Goal: Information Seeking & Learning: Understand process/instructions

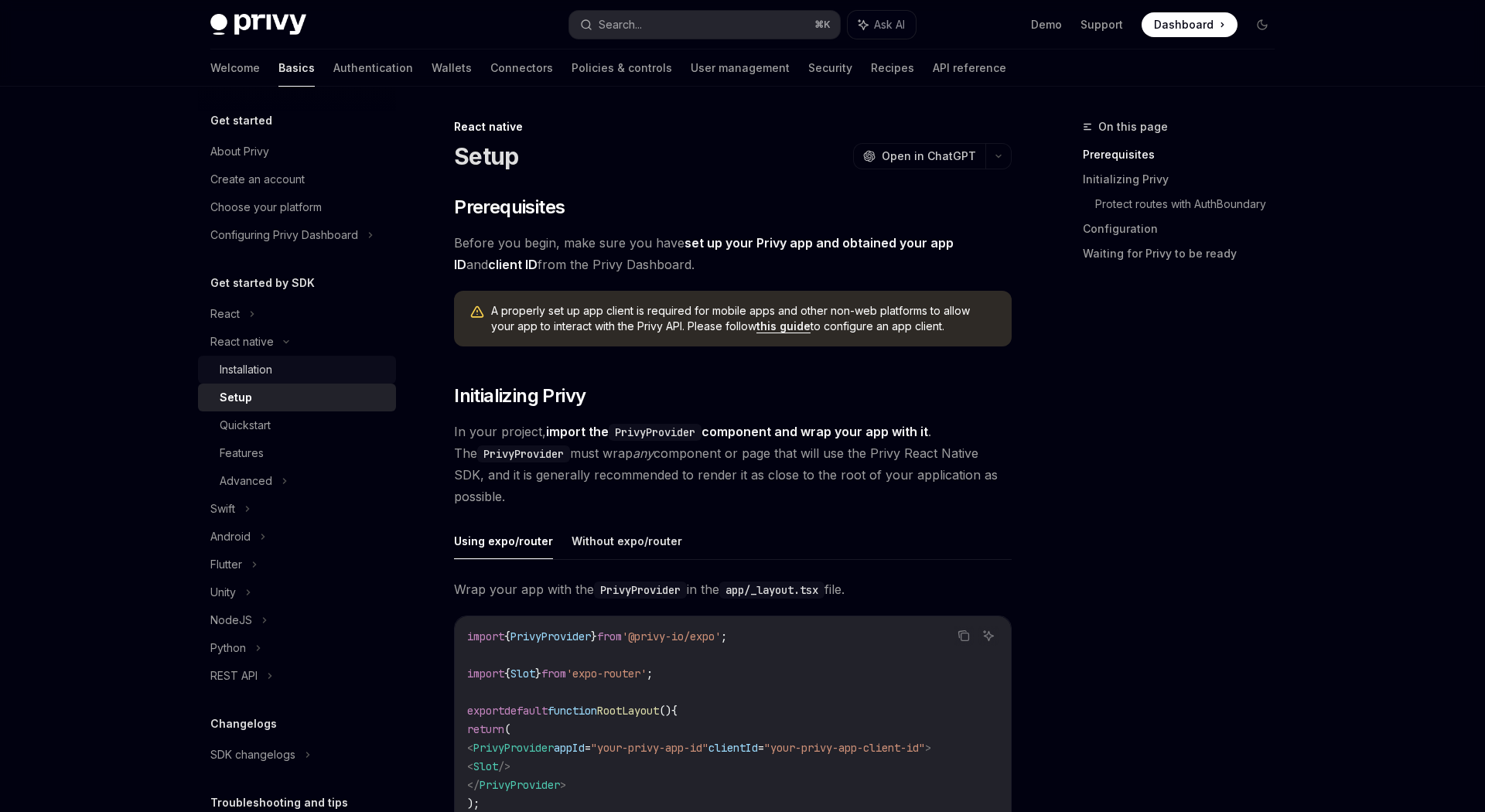
click at [264, 367] on div "Installation" at bounding box center [245, 370] width 52 height 19
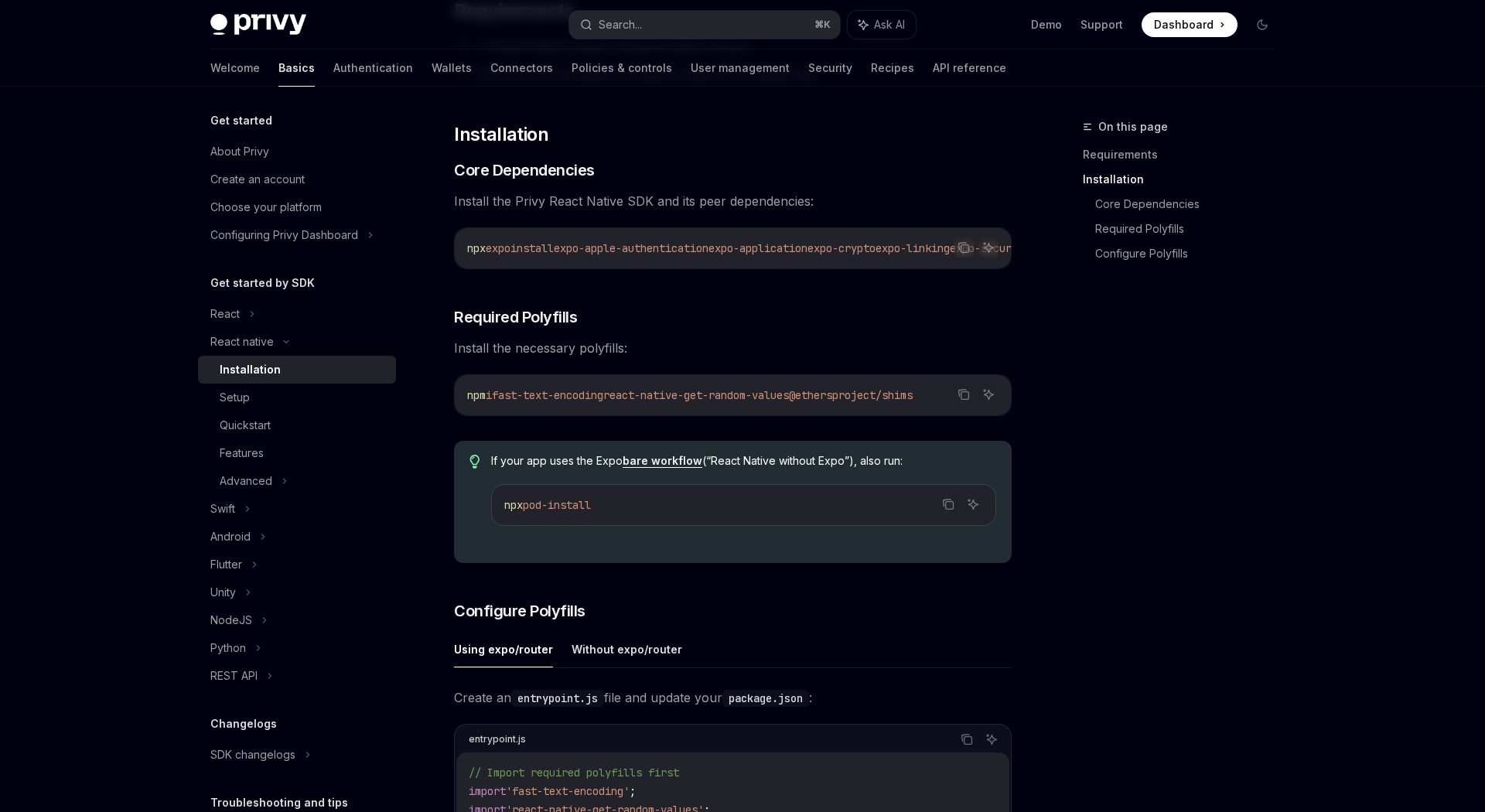
scroll to position [221, 0]
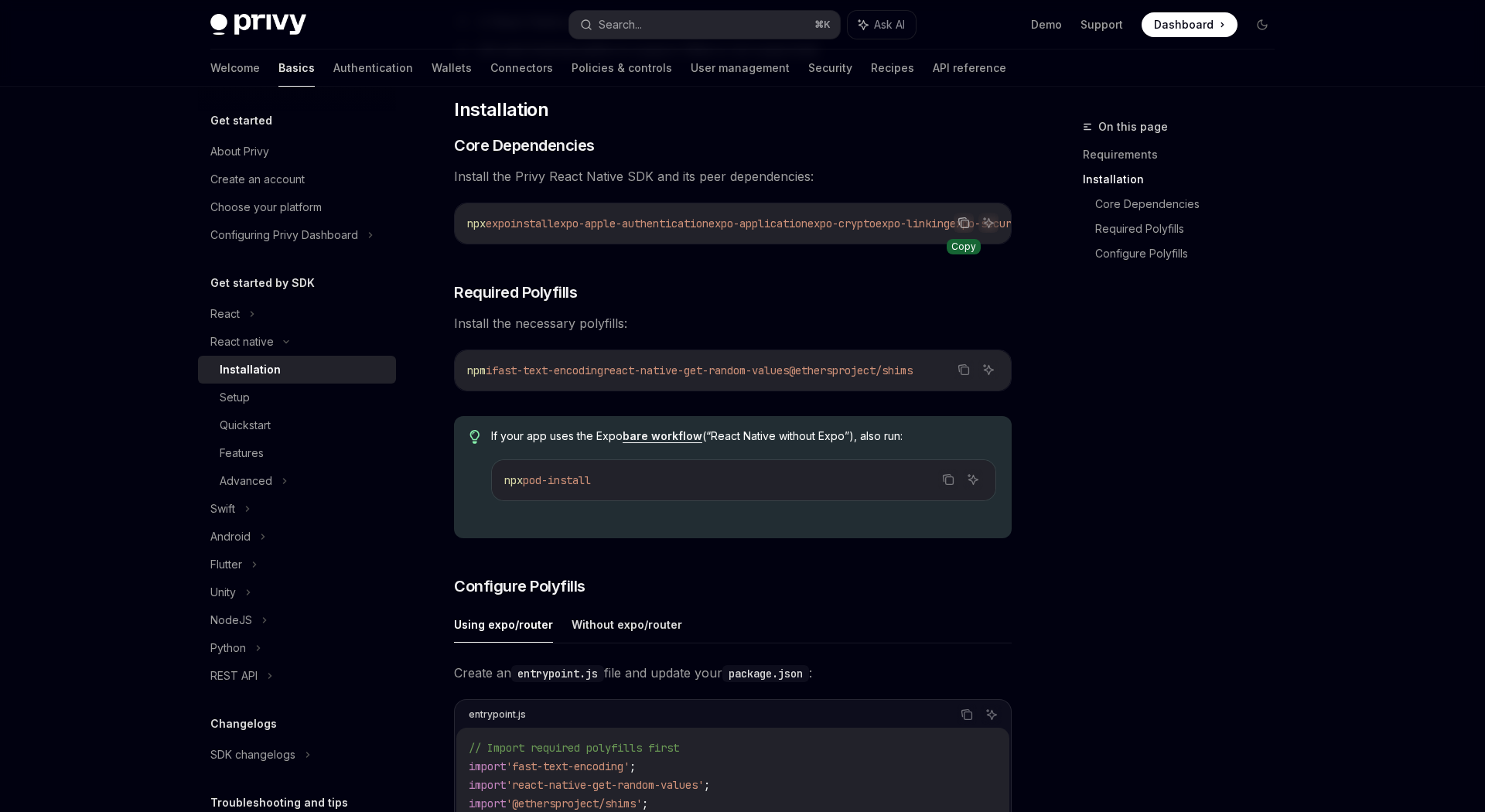
click at [964, 225] on icon "Copy the contents from the code block" at bounding box center [963, 222] width 12 height 12
click at [961, 376] on icon "Copy the contents from the code block" at bounding box center [963, 369] width 12 height 12
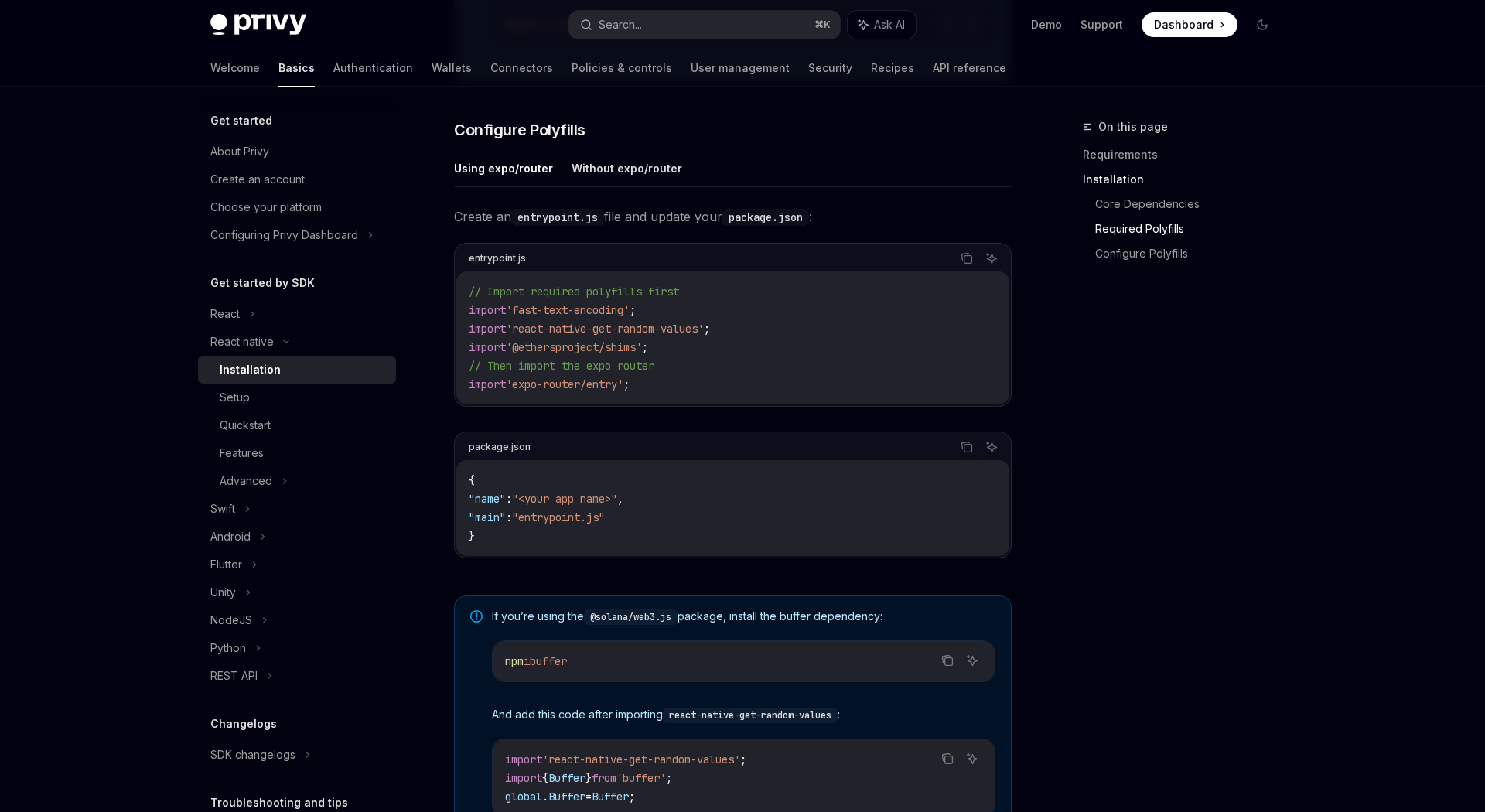
scroll to position [672, 0]
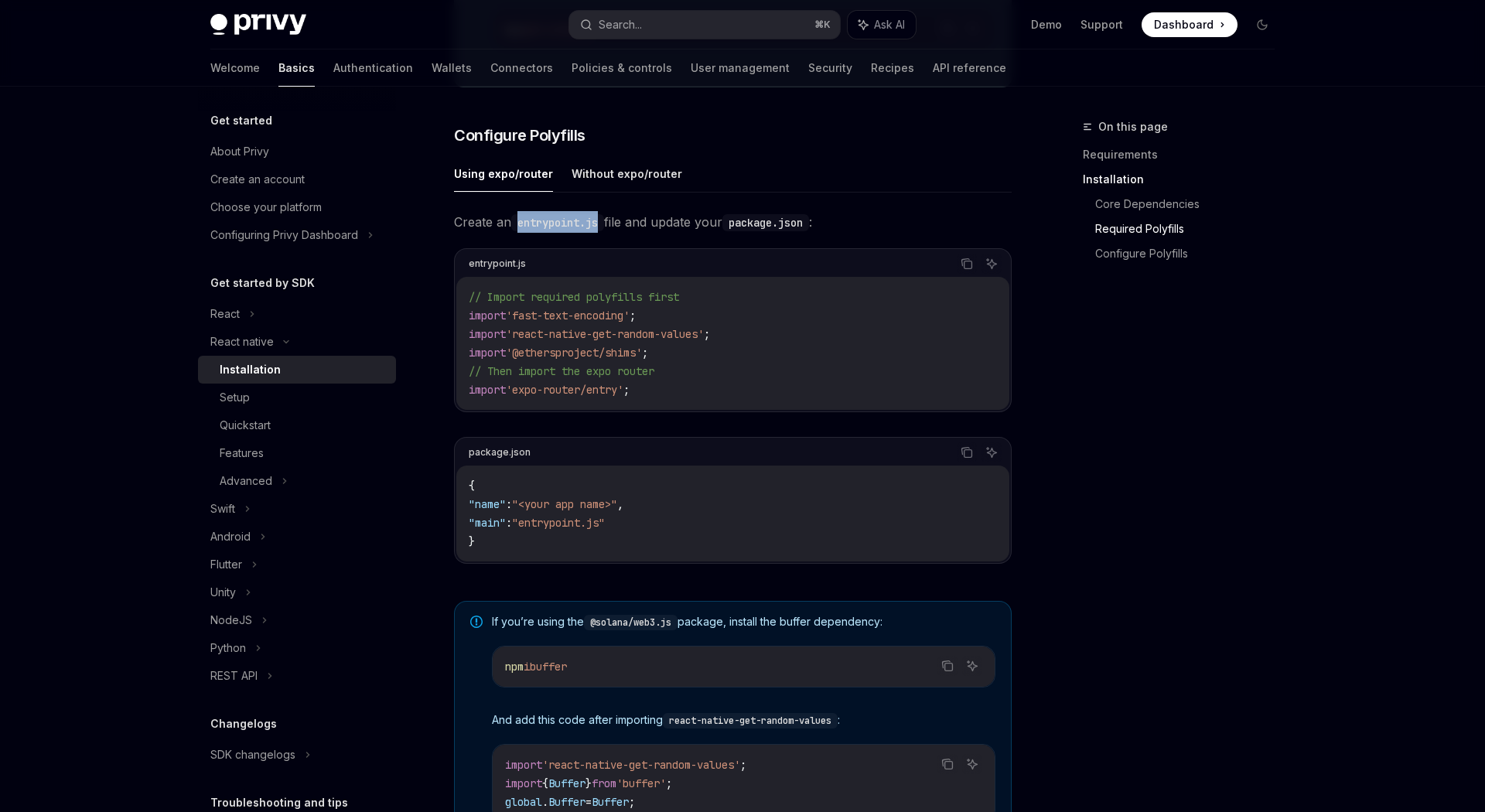
drag, startPoint x: 521, startPoint y: 230, endPoint x: 603, endPoint y: 233, distance: 82.1
click at [603, 231] on code "entrypoint.js" at bounding box center [558, 223] width 93 height 17
copy code "entrypoint.js"
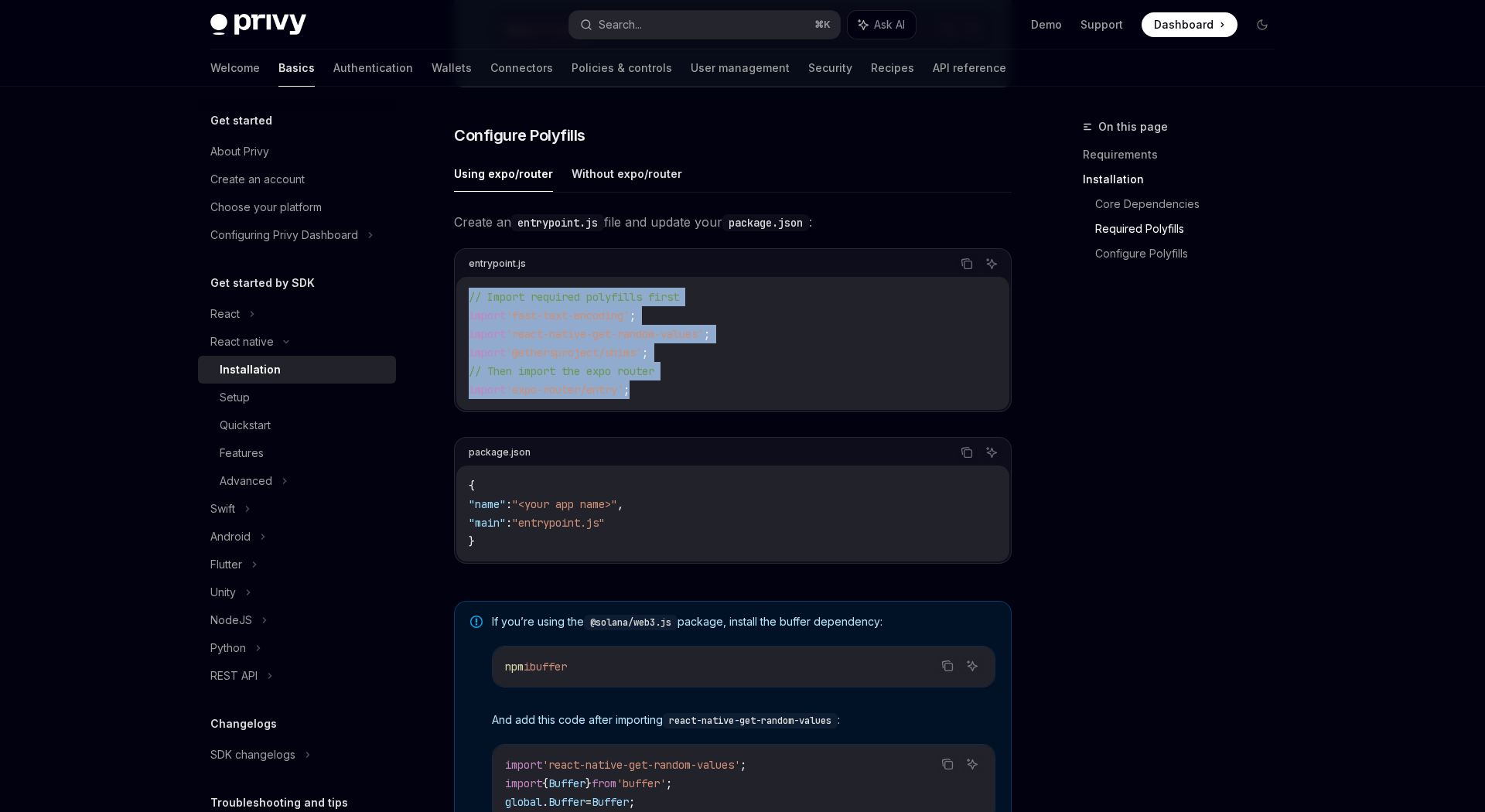
drag, startPoint x: 659, startPoint y: 396, endPoint x: 464, endPoint y: 302, distance: 216.5
click at [464, 302] on div "// Import required polyfills first import 'fast-text-encoding' ; import 'react-…" at bounding box center [733, 343] width 553 height 133
copy code "// Import required polyfills first import 'fast-text-encoding' ; import 'react-…"
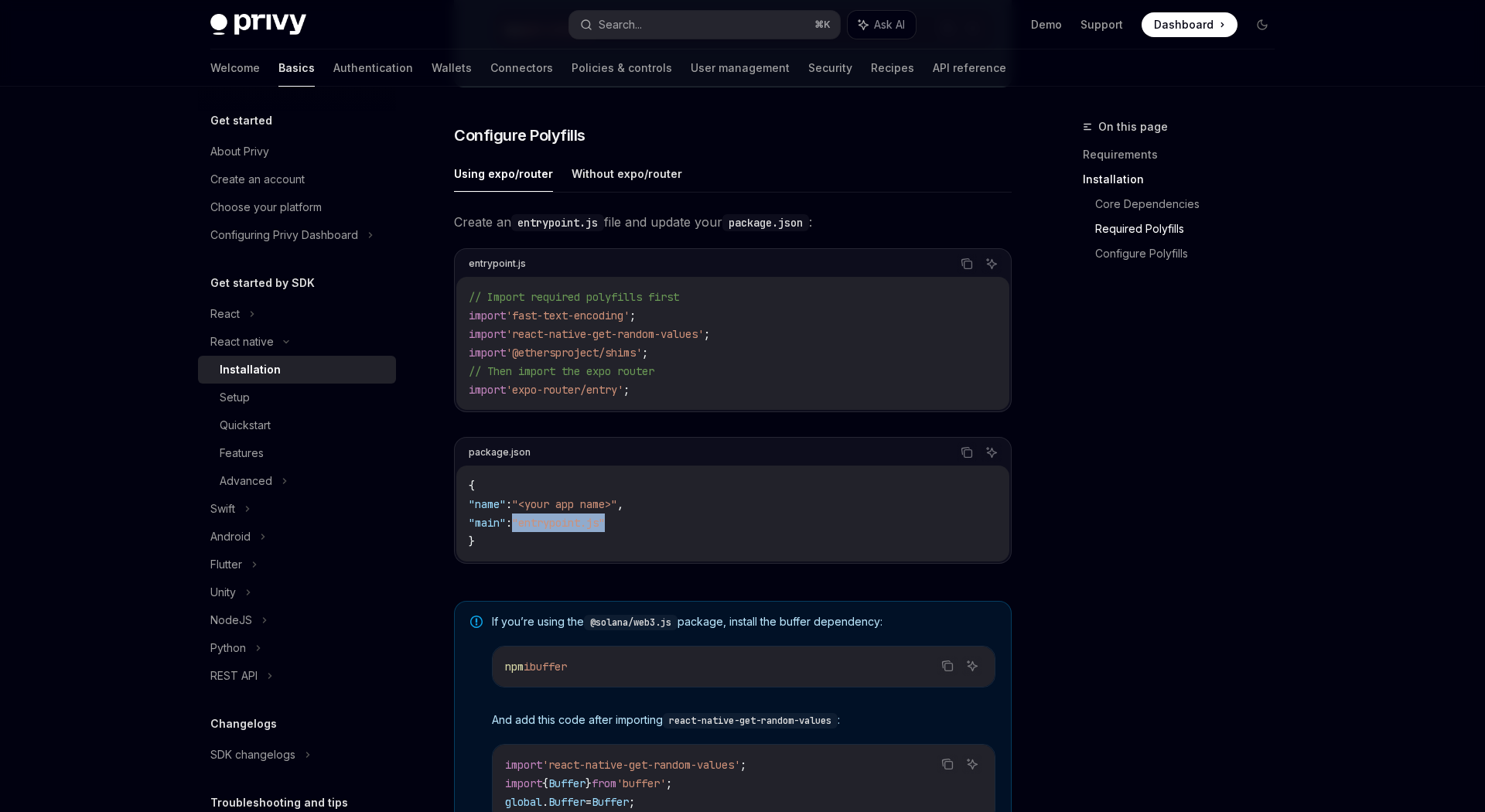
drag, startPoint x: 535, startPoint y: 528, endPoint x: 691, endPoint y: 528, distance: 156.0
click at [692, 528] on code "{ "name" : "<your app name>" , "main" : "entrypoint.js" }" at bounding box center [732, 513] width 528 height 74
copy span ""entrypoint.js""
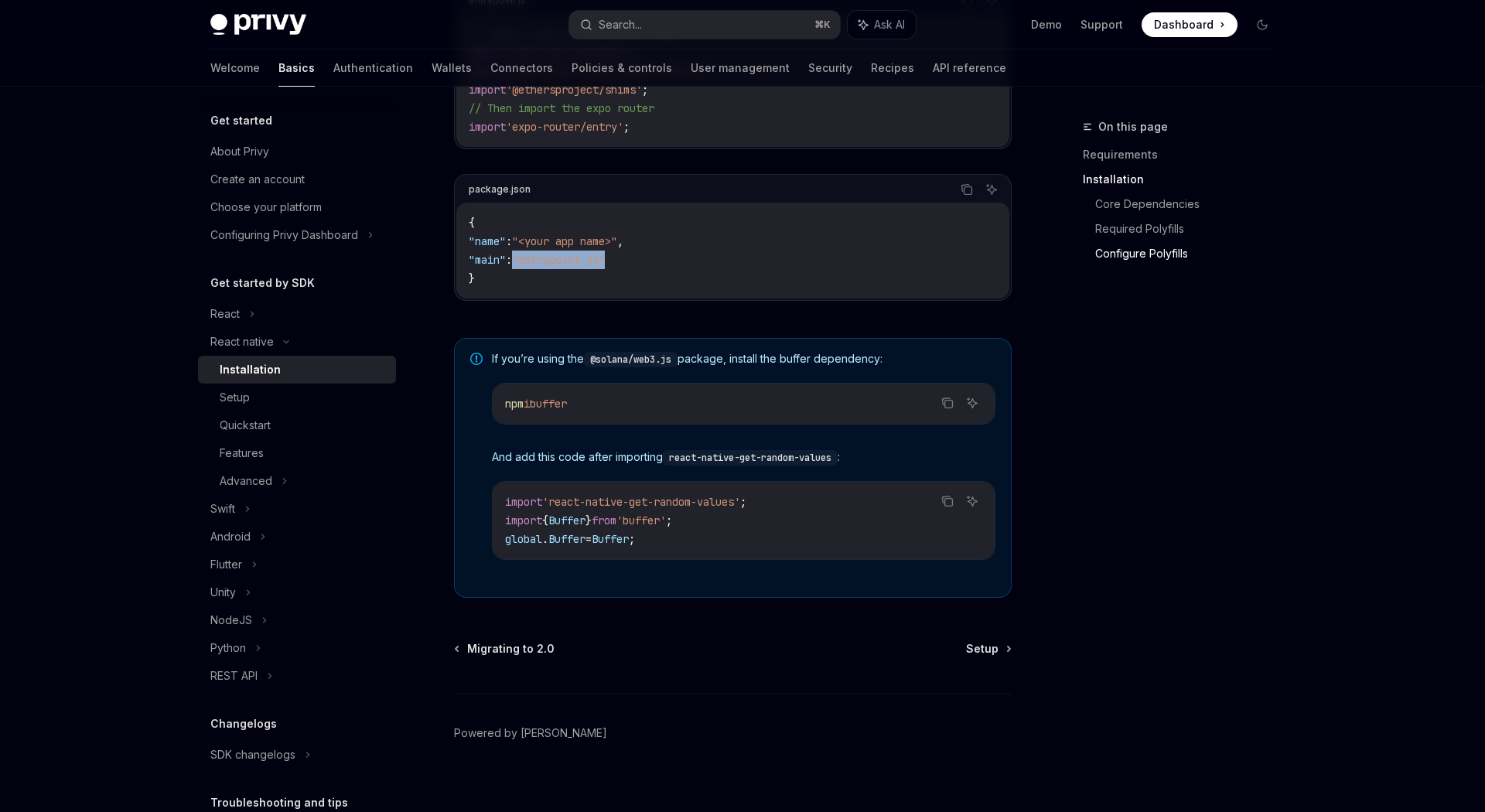
scroll to position [956, 0]
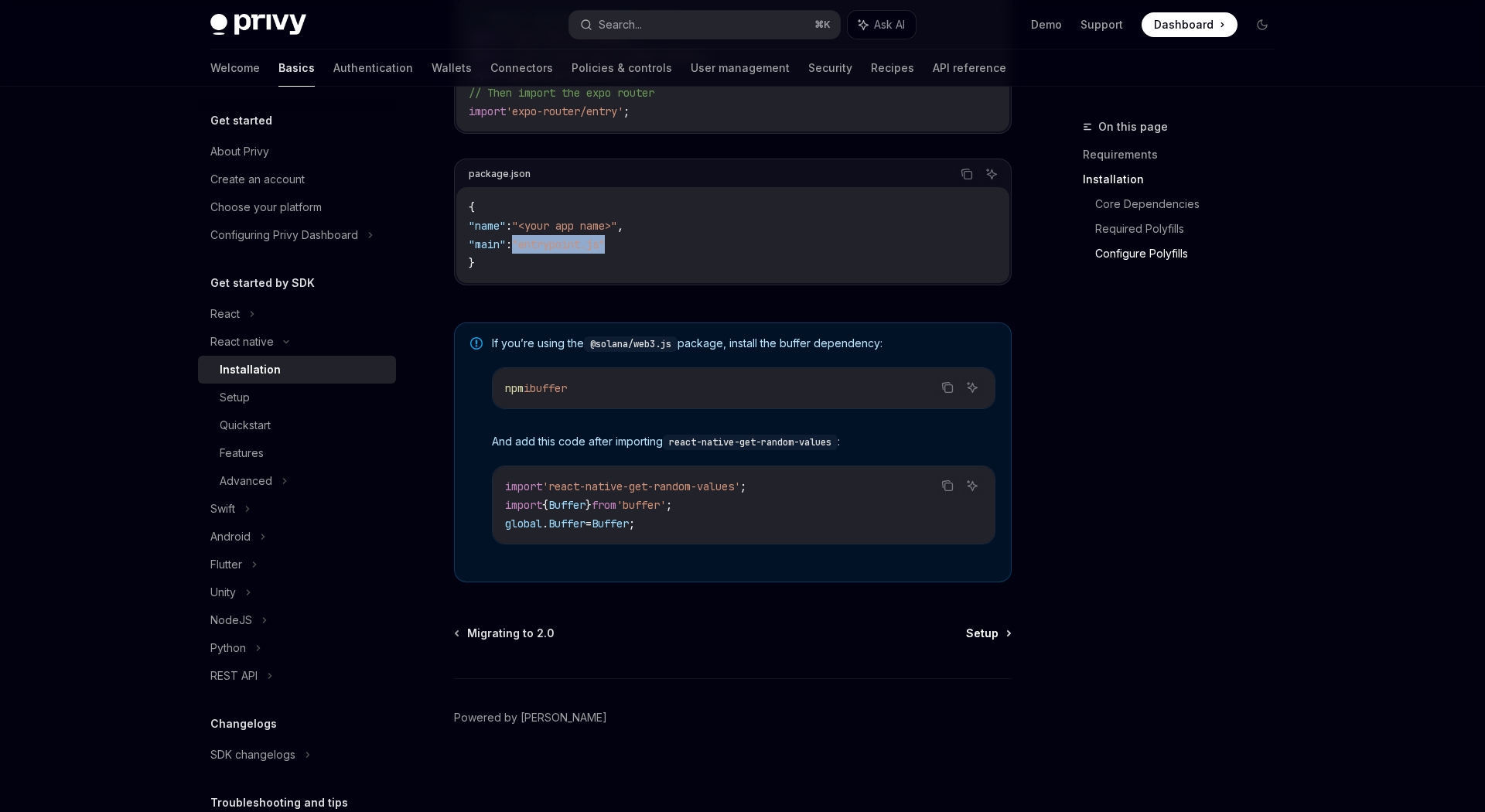
click at [997, 637] on span "Setup" at bounding box center [982, 633] width 33 height 15
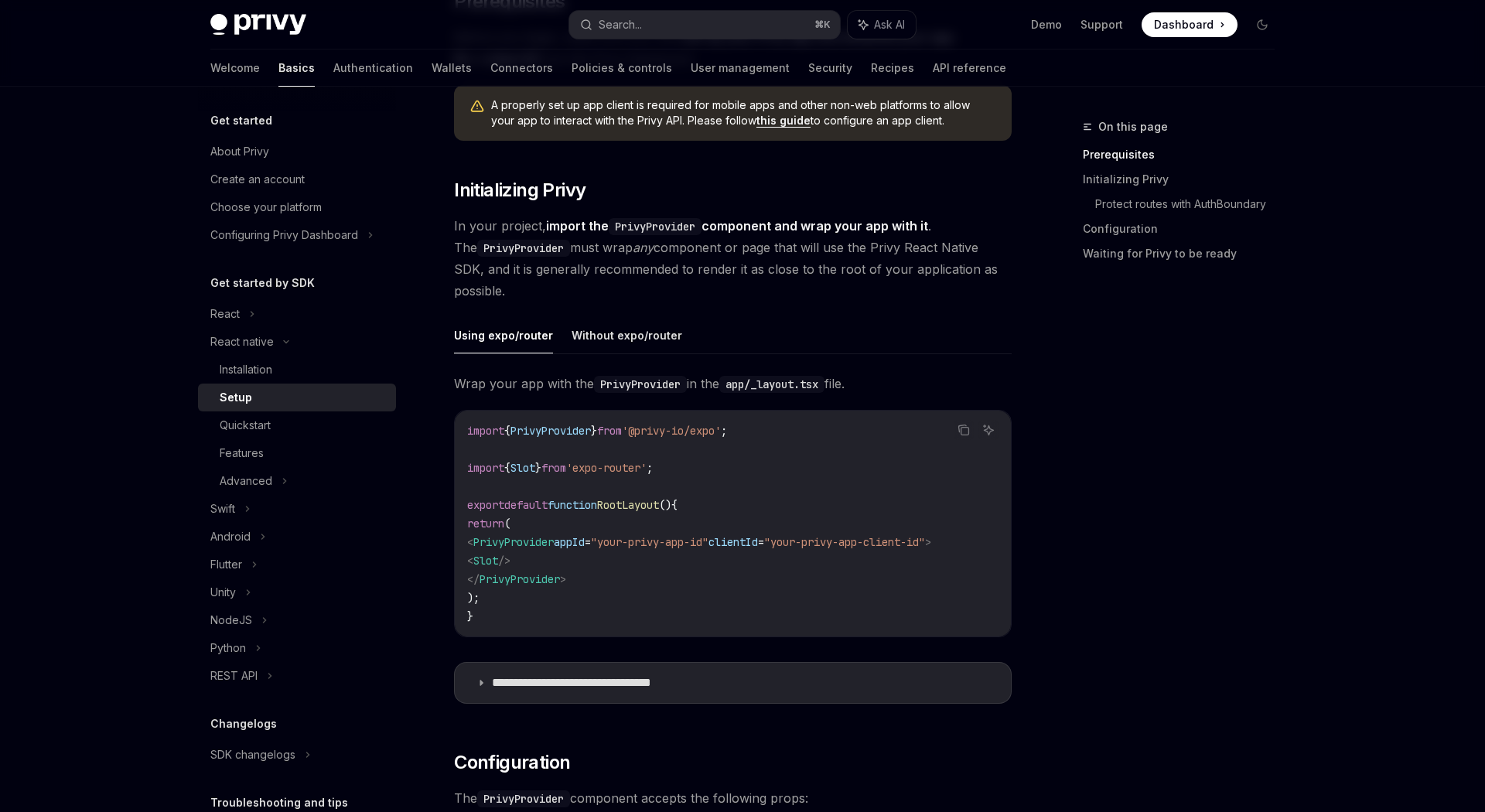
scroll to position [245, 0]
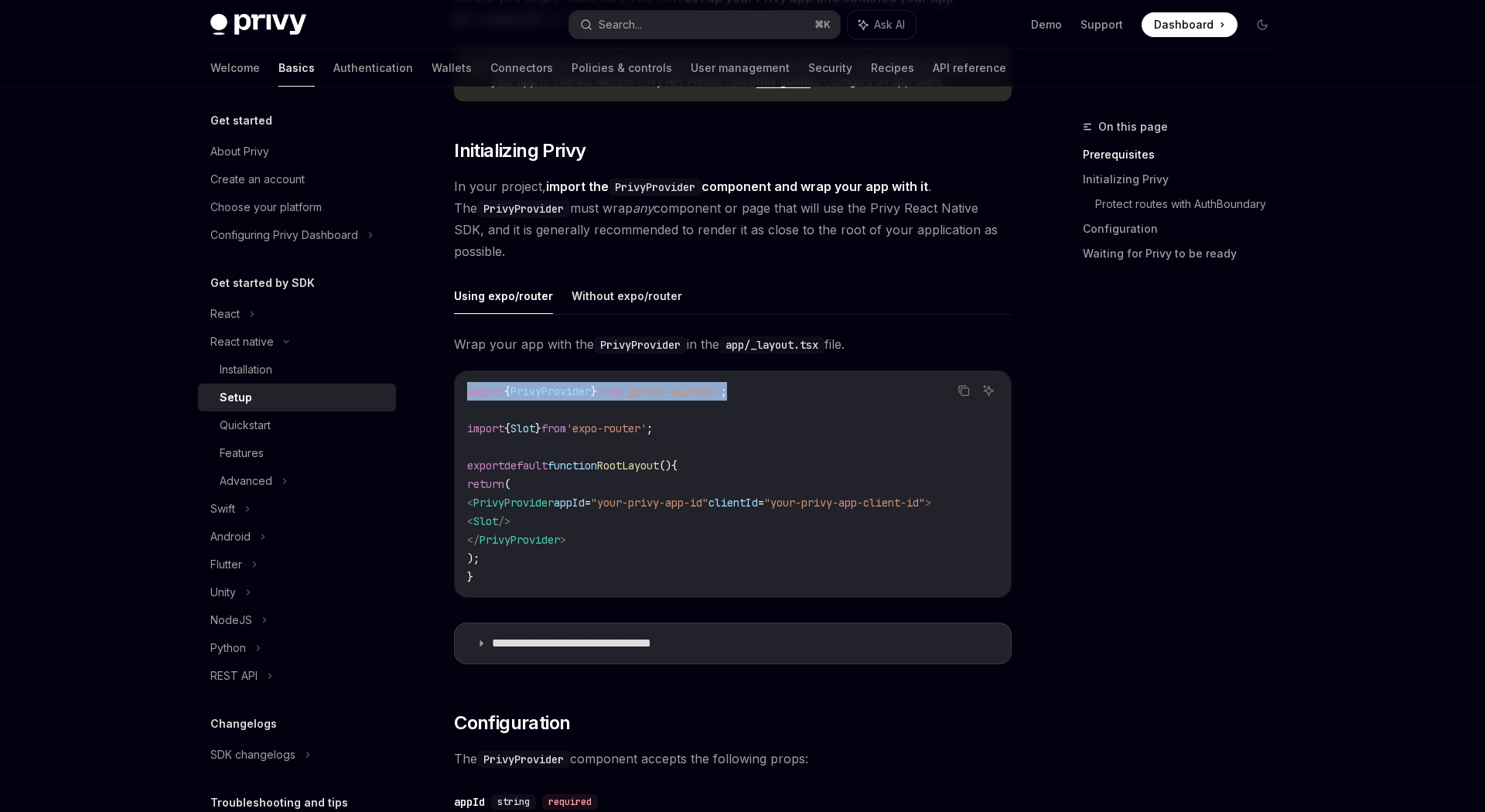
drag, startPoint x: 791, startPoint y: 384, endPoint x: 462, endPoint y: 384, distance: 329.0
click at [462, 385] on div "import { PrivyProvider } from '@privy-io/expo' ; import { Slot } from 'expo-rou…" at bounding box center [733, 483] width 556 height 226
copy span "import { PrivyProvider } from '@privy-io/expo' ;"
click at [498, 517] on span "Slot" at bounding box center [485, 521] width 25 height 14
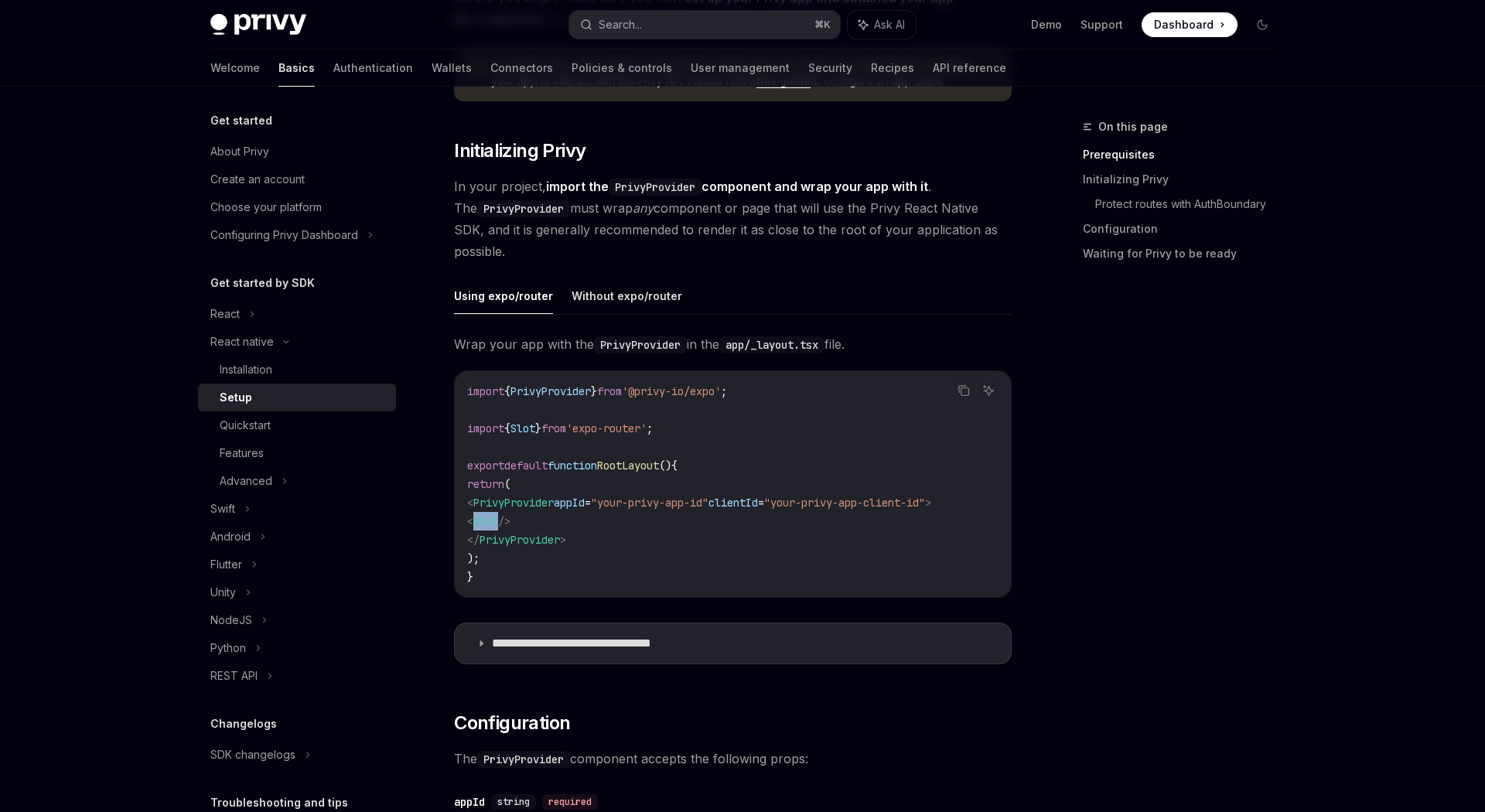
copy span "Slot"
click at [652, 525] on code "import { PrivyProvider } from '@privy-io/expo' ; import { Slot } from 'expo-rou…" at bounding box center [732, 484] width 531 height 204
drag, startPoint x: 493, startPoint y: 504, endPoint x: 1005, endPoint y: 504, distance: 512.0
click at [998, 504] on code "import { PrivyProvider } from '@privy-io/expo' ; import { Slot } from 'expo-rou…" at bounding box center [732, 484] width 531 height 204
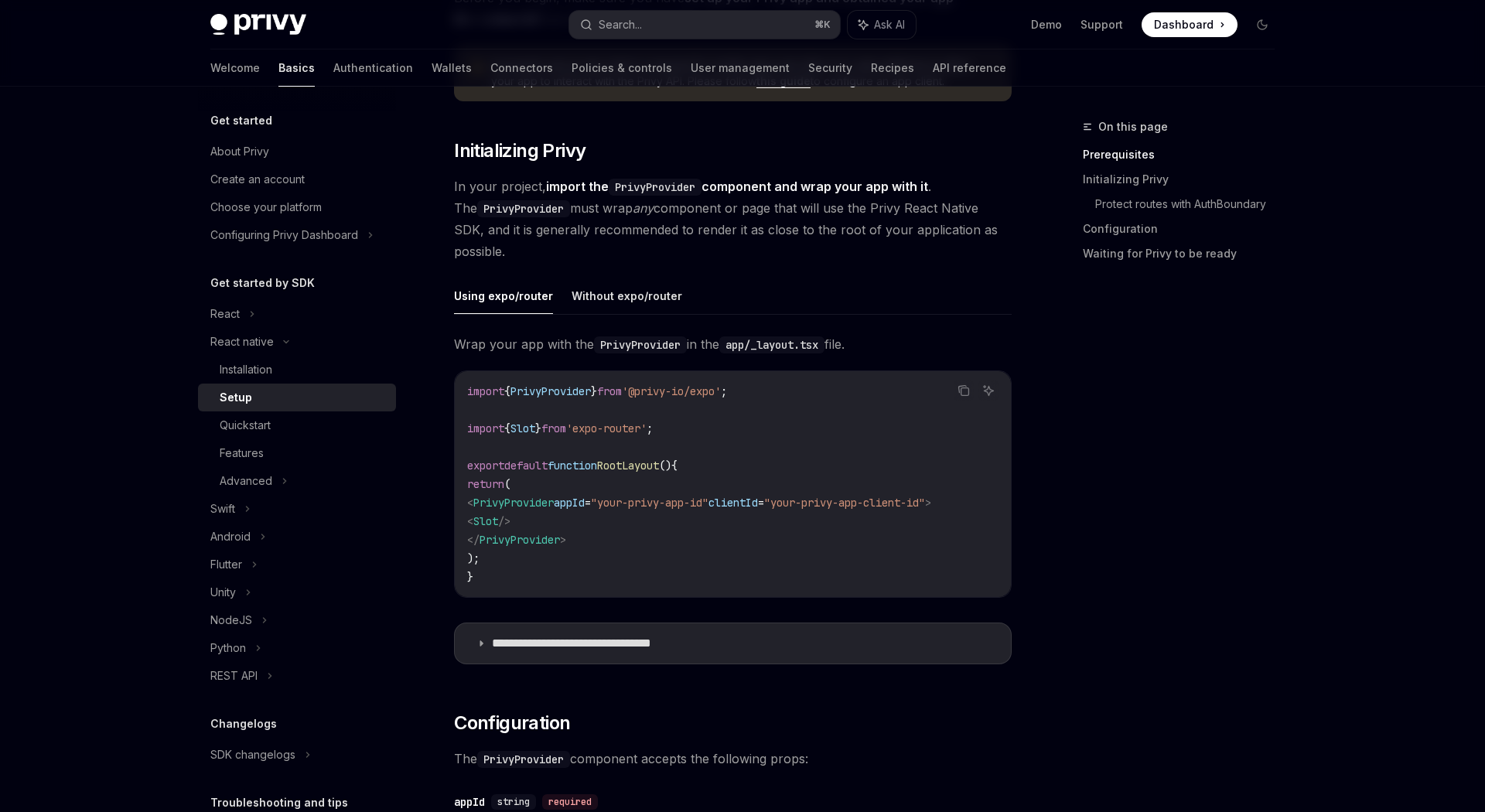
scroll to position [0, 0]
copy span "< PrivyProvider appId = "your-privy-app-id" clientId = "your-privy-app-client-i…"
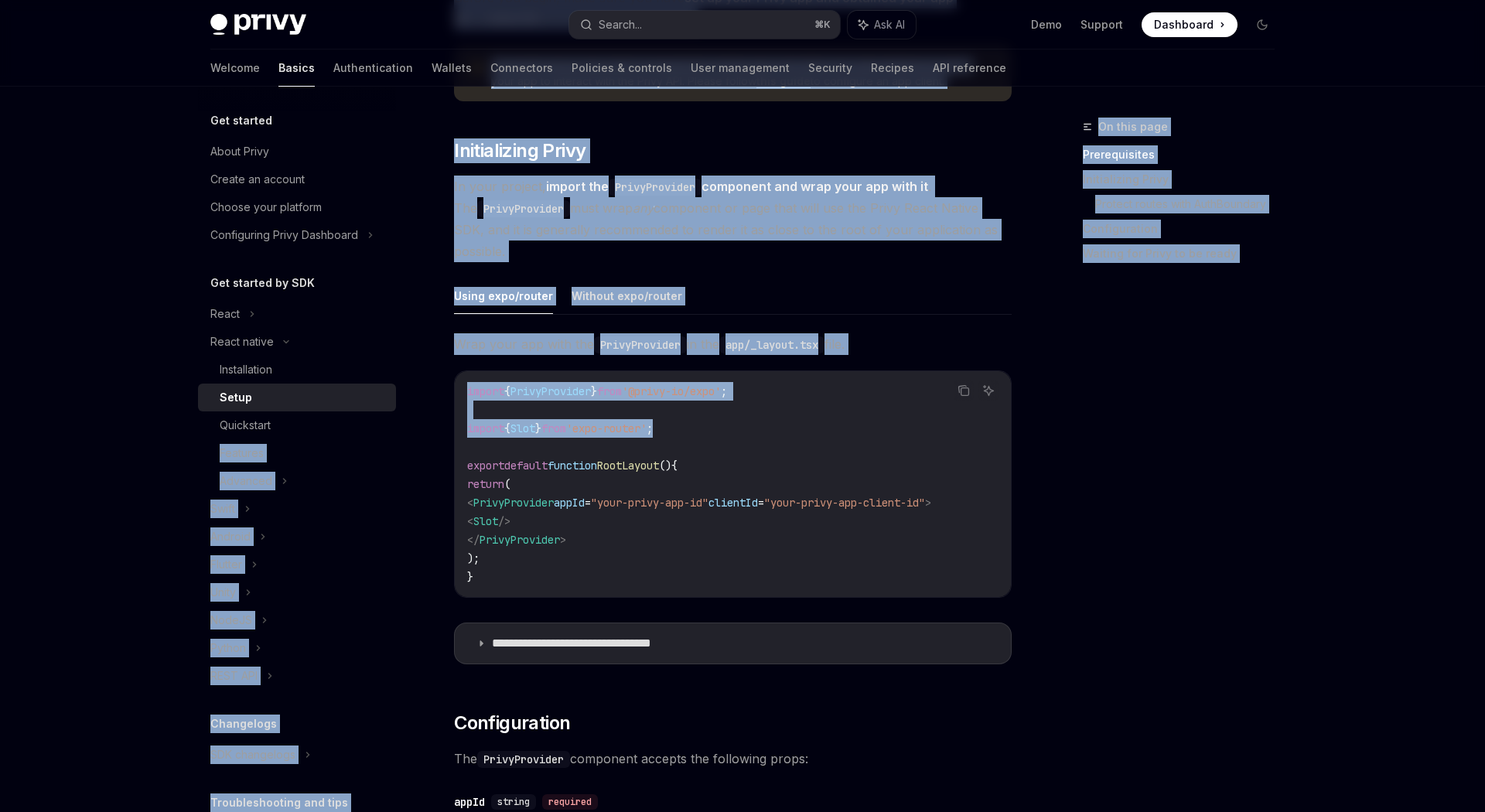
drag, startPoint x: 688, startPoint y: 434, endPoint x: 409, endPoint y: 434, distance: 279.0
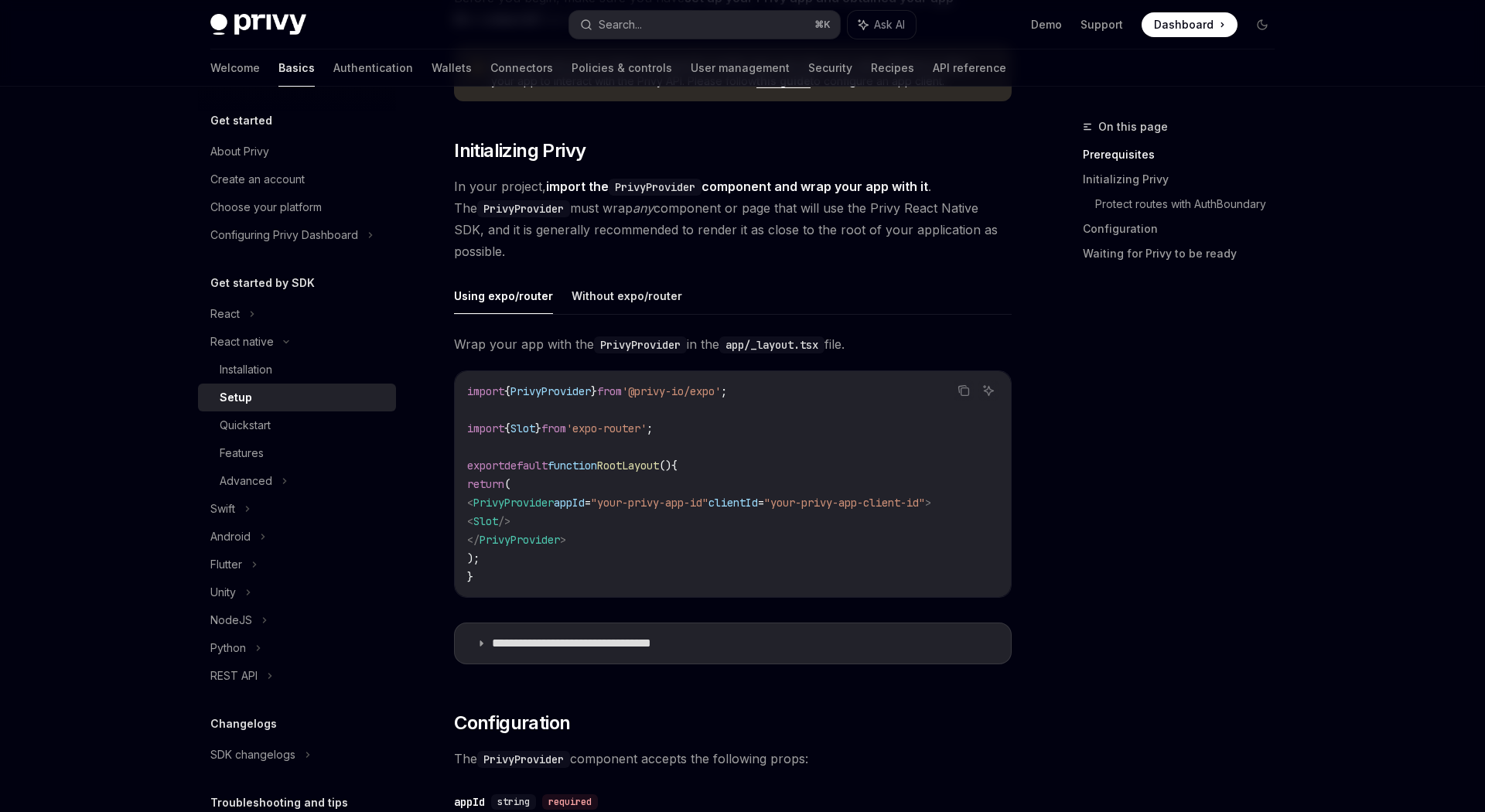
click at [525, 432] on span "Slot" at bounding box center [523, 428] width 25 height 14
drag, startPoint x: 468, startPoint y: 431, endPoint x: 699, endPoint y: 431, distance: 231.0
click at [699, 431] on code "import { PrivyProvider } from '@privy-io/expo' ; import { Slot } from 'expo-rou…" at bounding box center [732, 484] width 531 height 204
copy span "import { Slot } from 'expo-router' ;"
drag, startPoint x: 506, startPoint y: 520, endPoint x: 694, endPoint y: 520, distance: 188.0
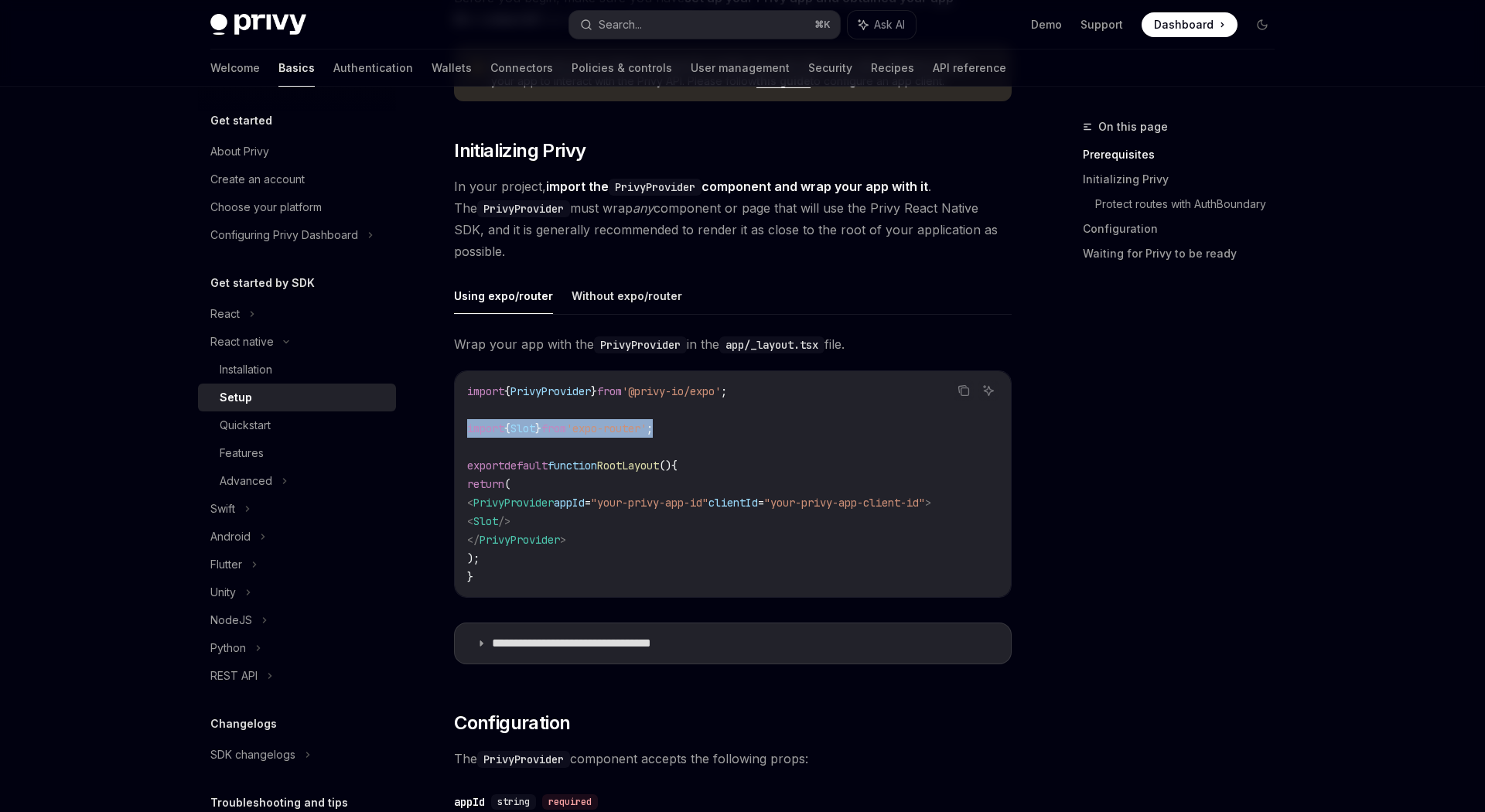
click at [694, 520] on code "import { PrivyProvider } from '@privy-io/expo' ; import { Slot } from 'expo-rou…" at bounding box center [732, 484] width 531 height 204
copy span "< Slot />"
click at [621, 293] on button "Without expo/router" at bounding box center [627, 295] width 111 height 36
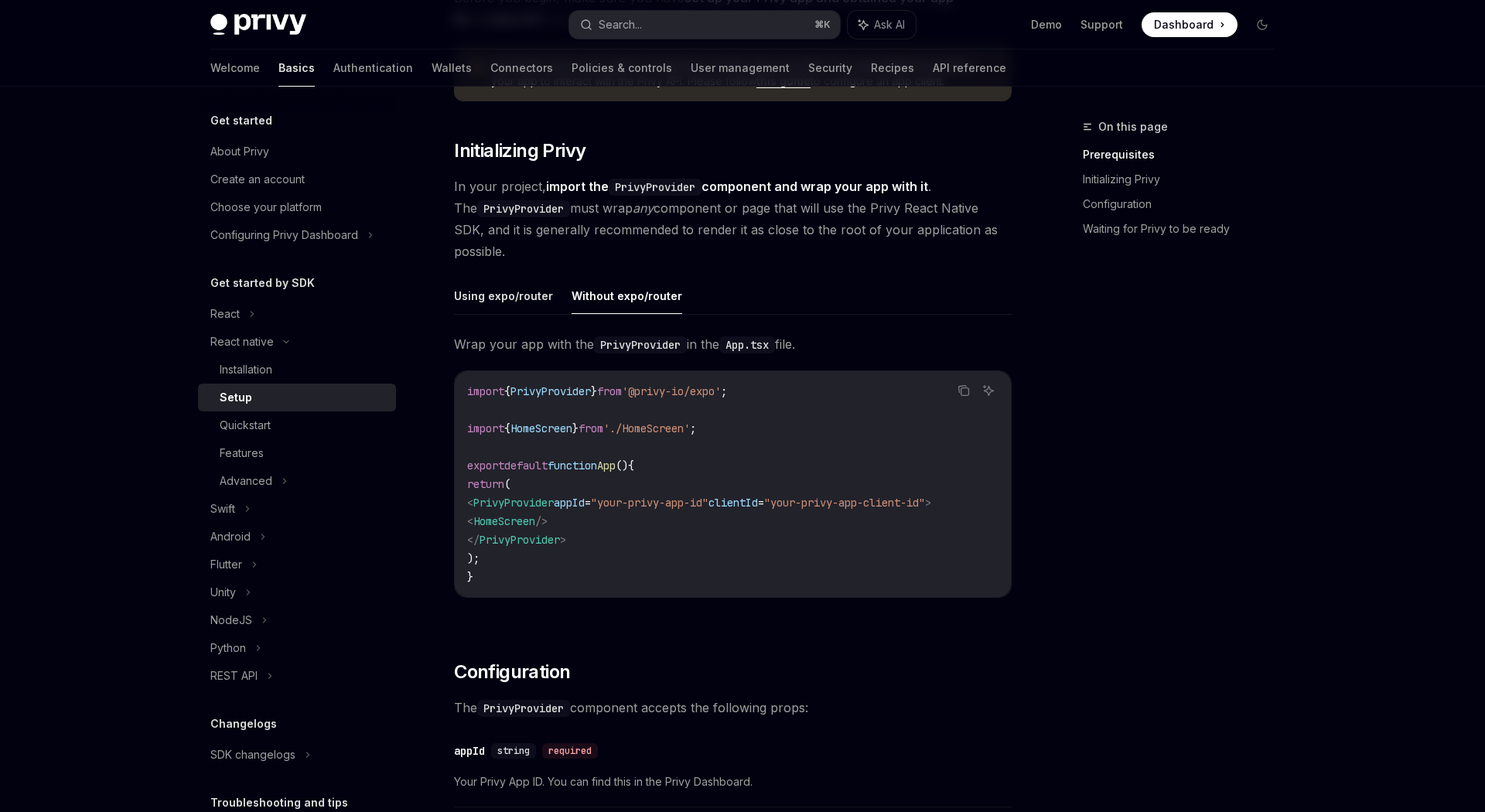
type textarea "*"
